Goal: Information Seeking & Learning: Learn about a topic

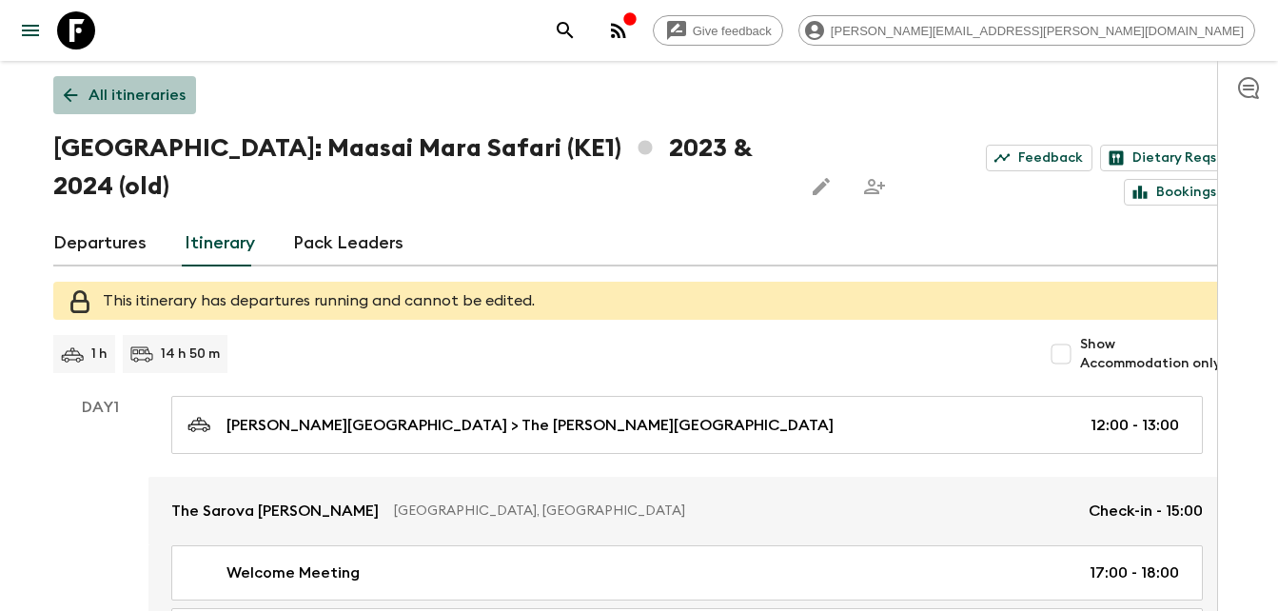
click at [139, 94] on p "All itineraries" at bounding box center [136, 95] width 97 height 23
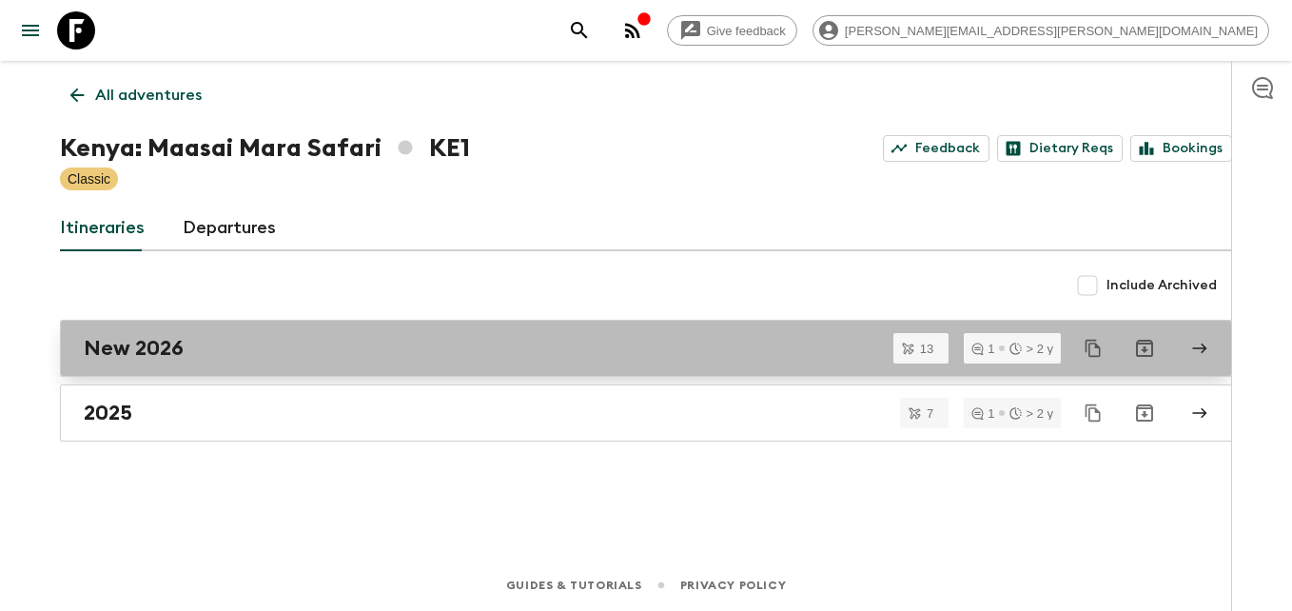
click at [148, 346] on h2 "New 2026" at bounding box center [134, 348] width 100 height 25
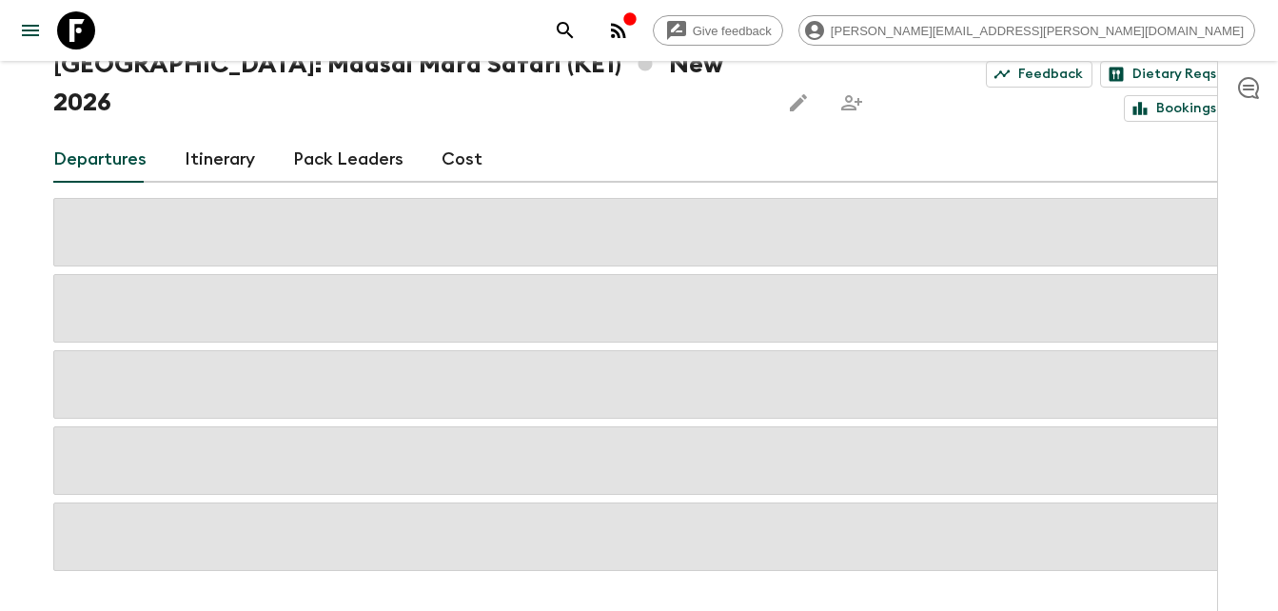
scroll to position [110, 0]
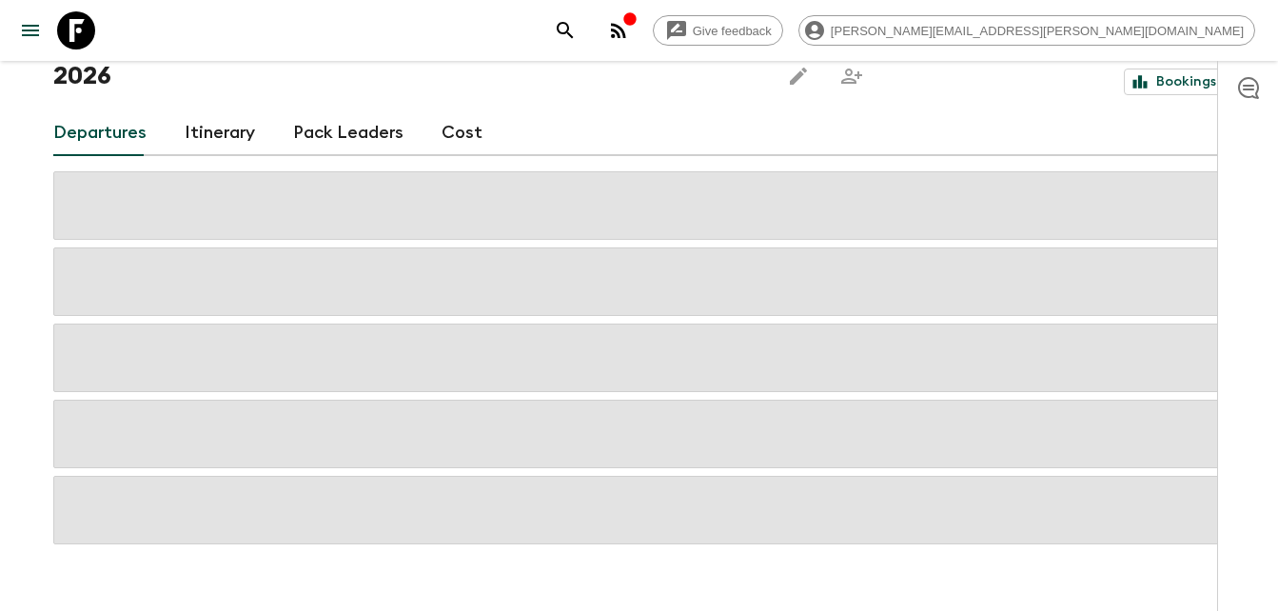
click at [453, 110] on link "Cost" at bounding box center [461, 133] width 41 height 46
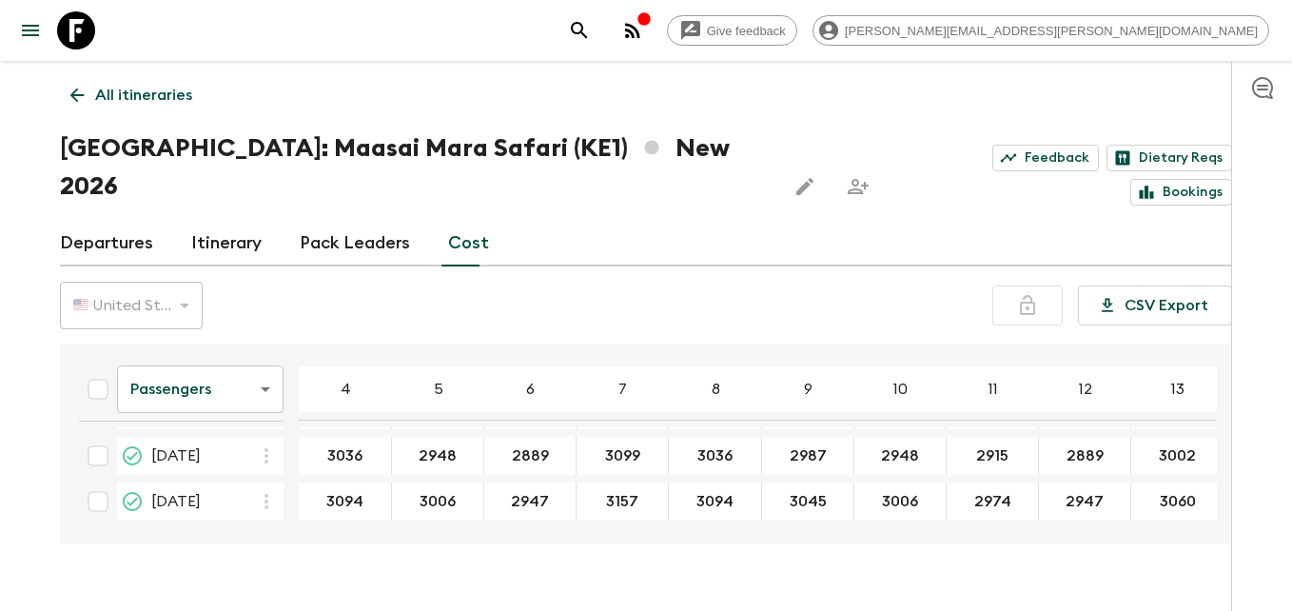
scroll to position [508, 0]
click at [644, 21] on icon "button" at bounding box center [632, 30] width 23 height 23
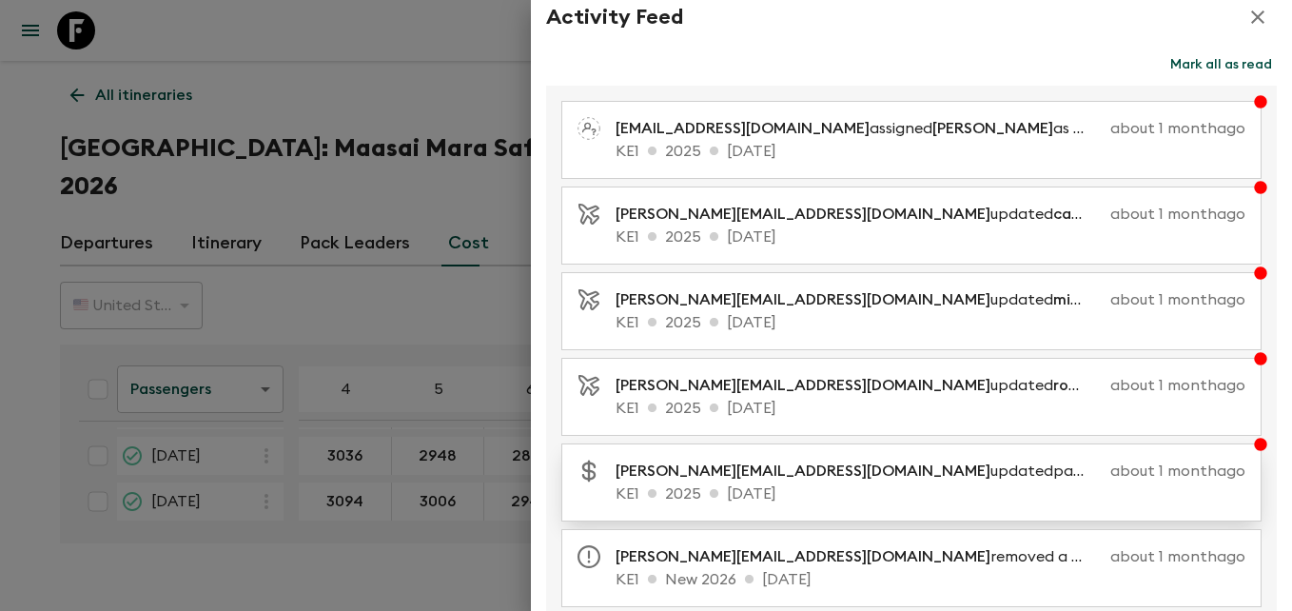
scroll to position [0, 0]
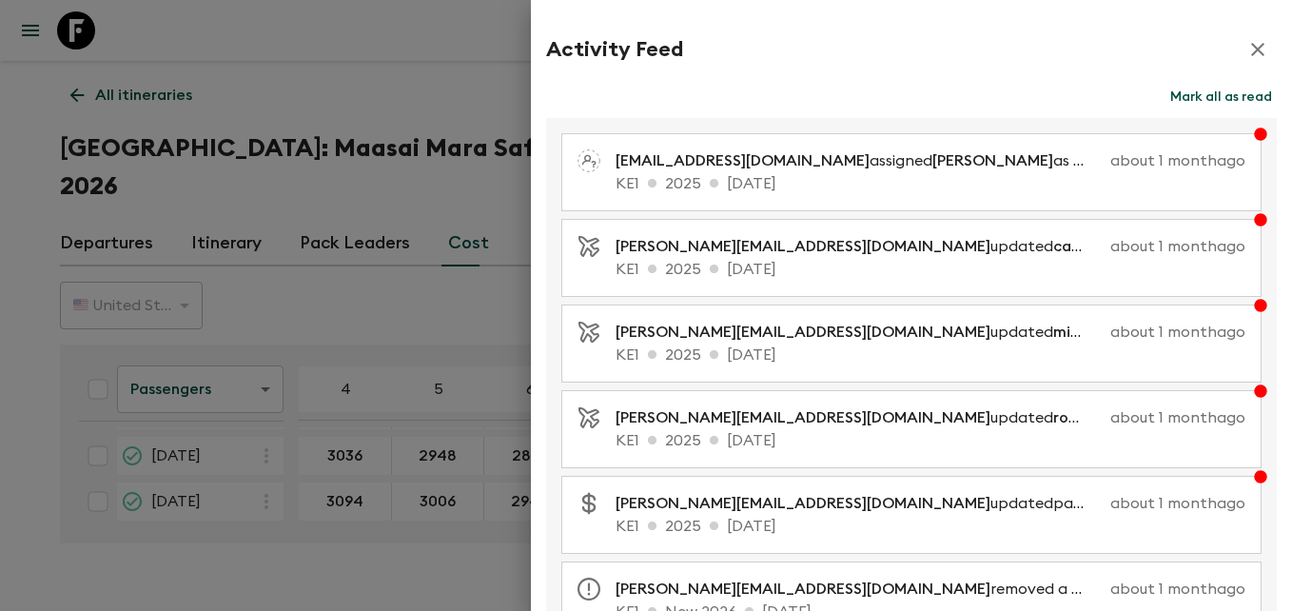
click at [1251, 49] on icon "button" at bounding box center [1257, 49] width 13 height 13
